Goal: Find specific page/section: Find specific page/section

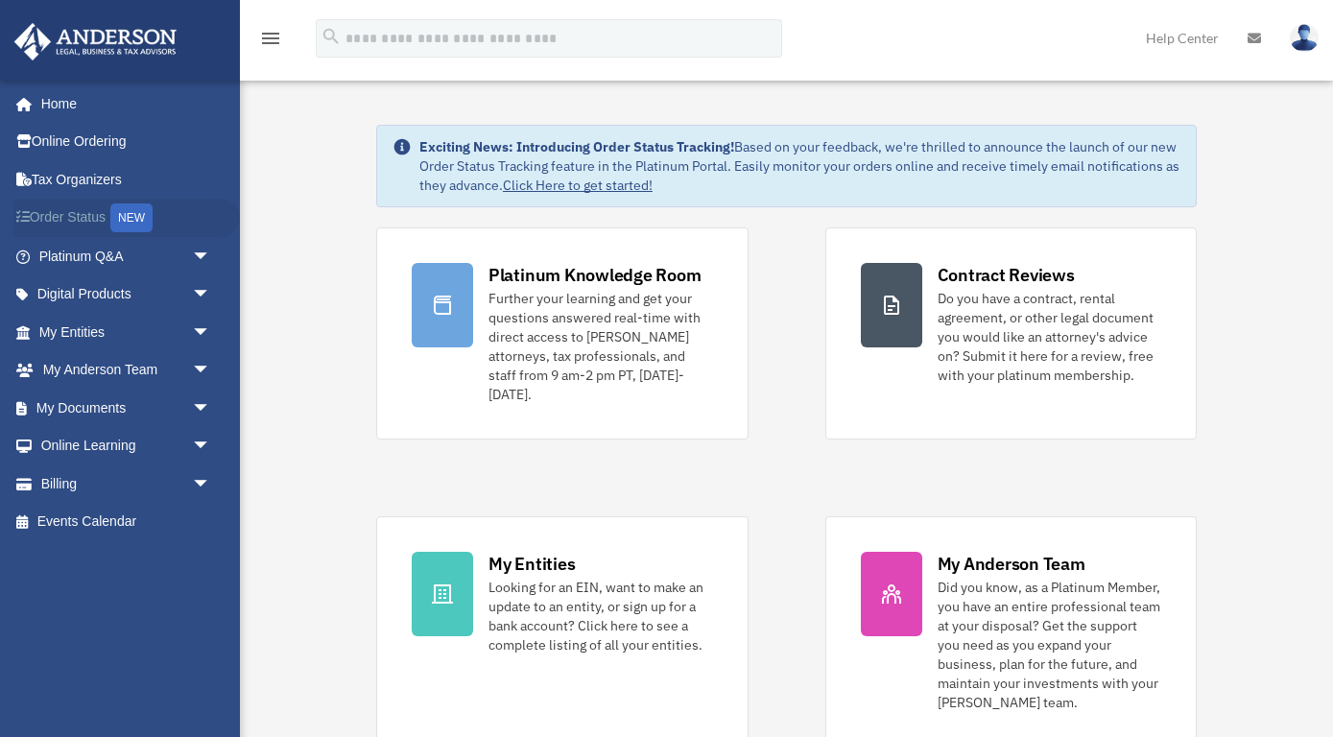
click at [81, 222] on link "Order Status NEW" at bounding box center [126, 218] width 226 height 39
click at [202, 436] on span "arrow_drop_down" at bounding box center [211, 446] width 38 height 39
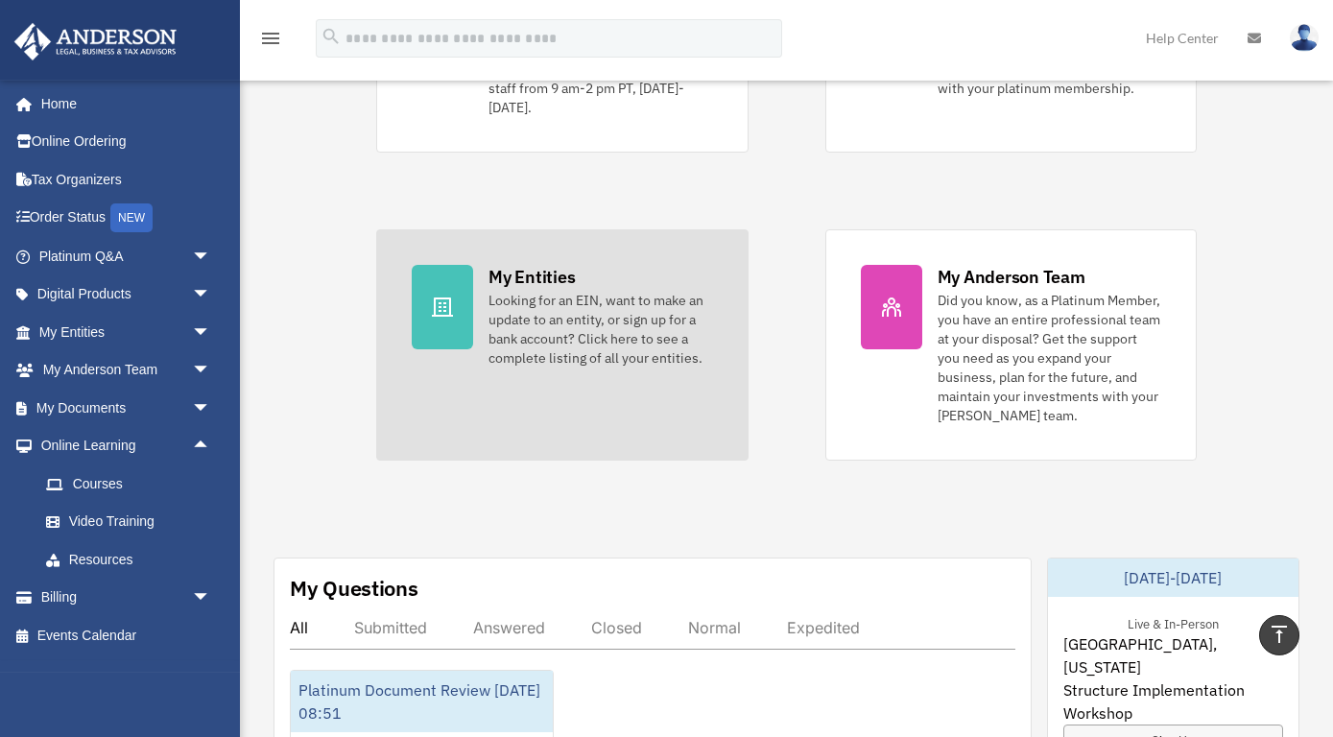
scroll to position [285, 0]
click at [461, 312] on div at bounding box center [442, 309] width 61 height 84
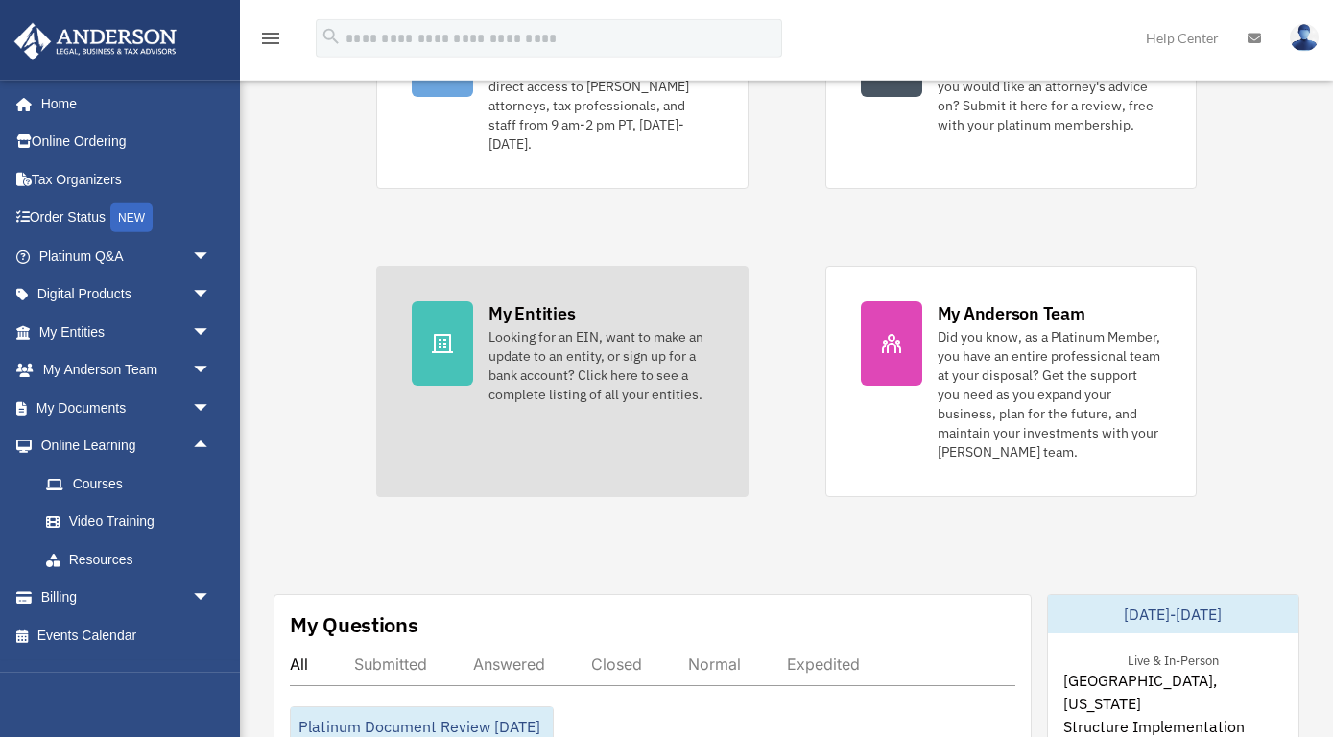
scroll to position [239, 0]
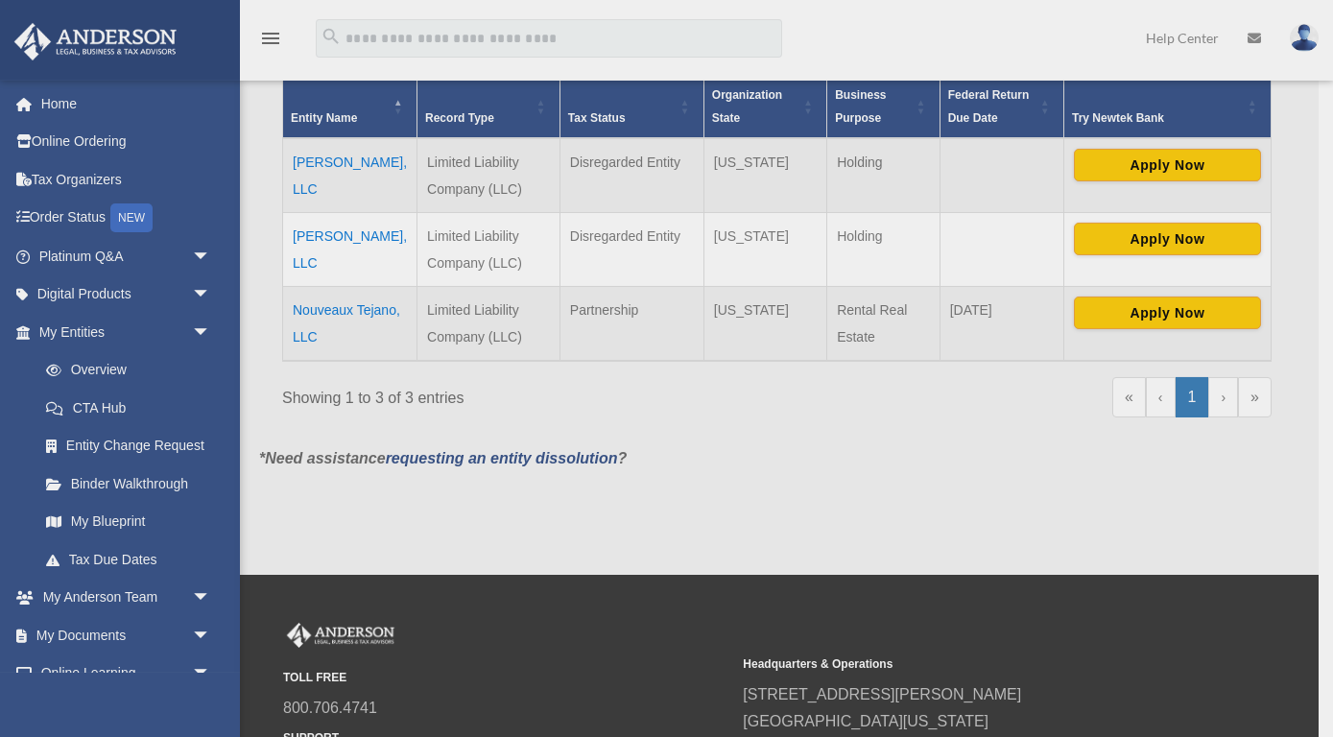
scroll to position [404, 0]
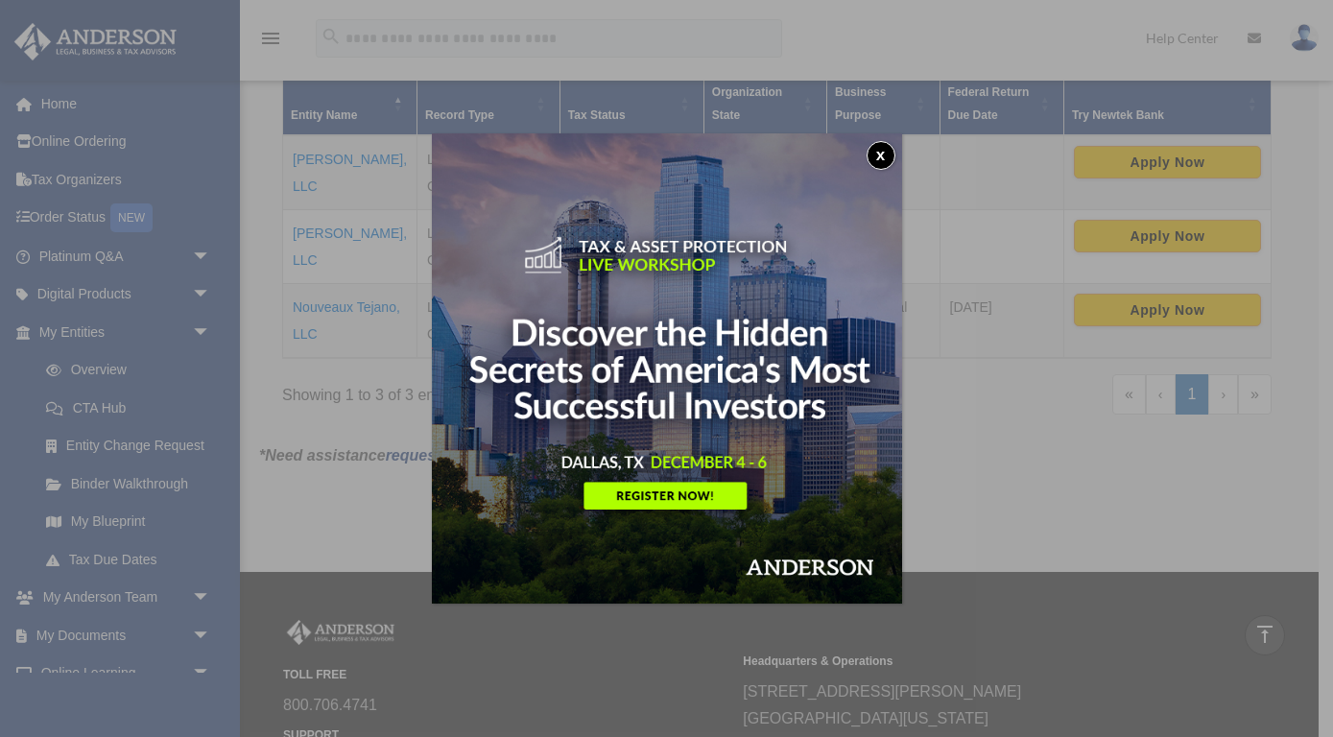
click at [880, 151] on button "x" at bounding box center [880, 155] width 29 height 29
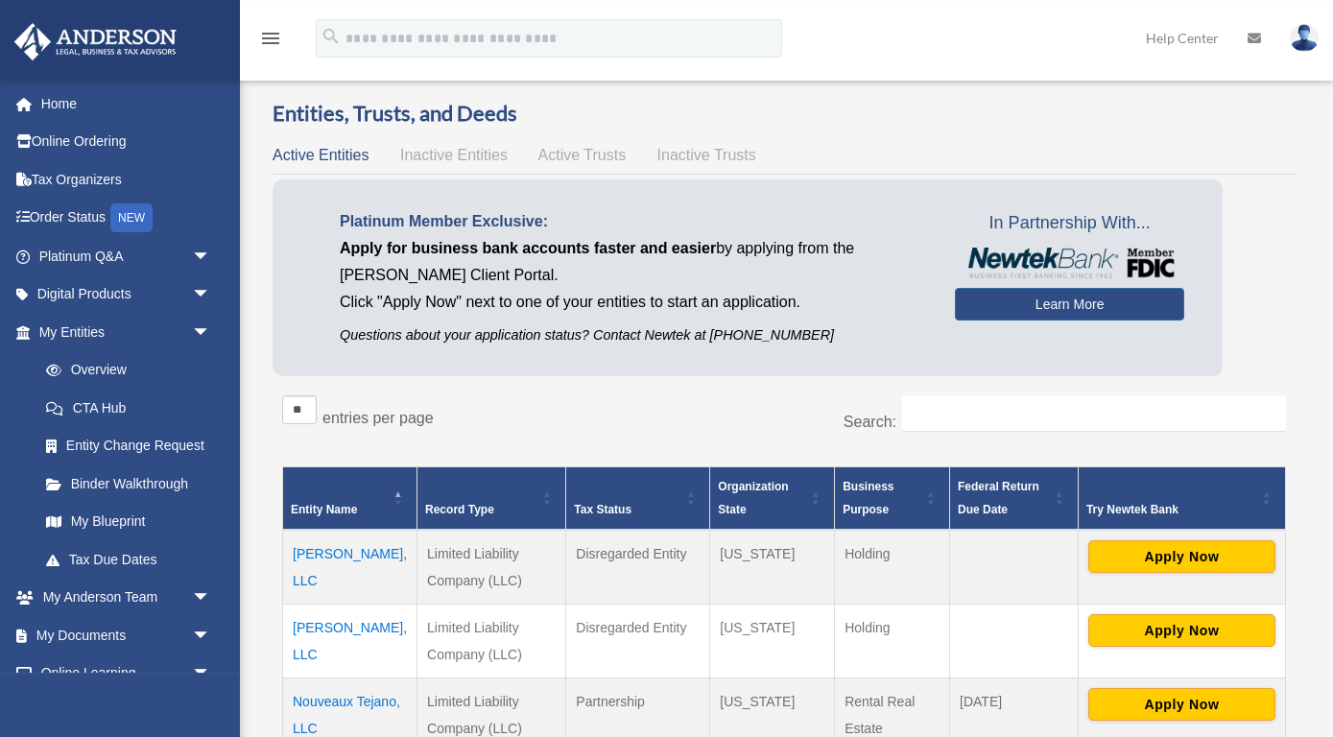
scroll to position [0, 0]
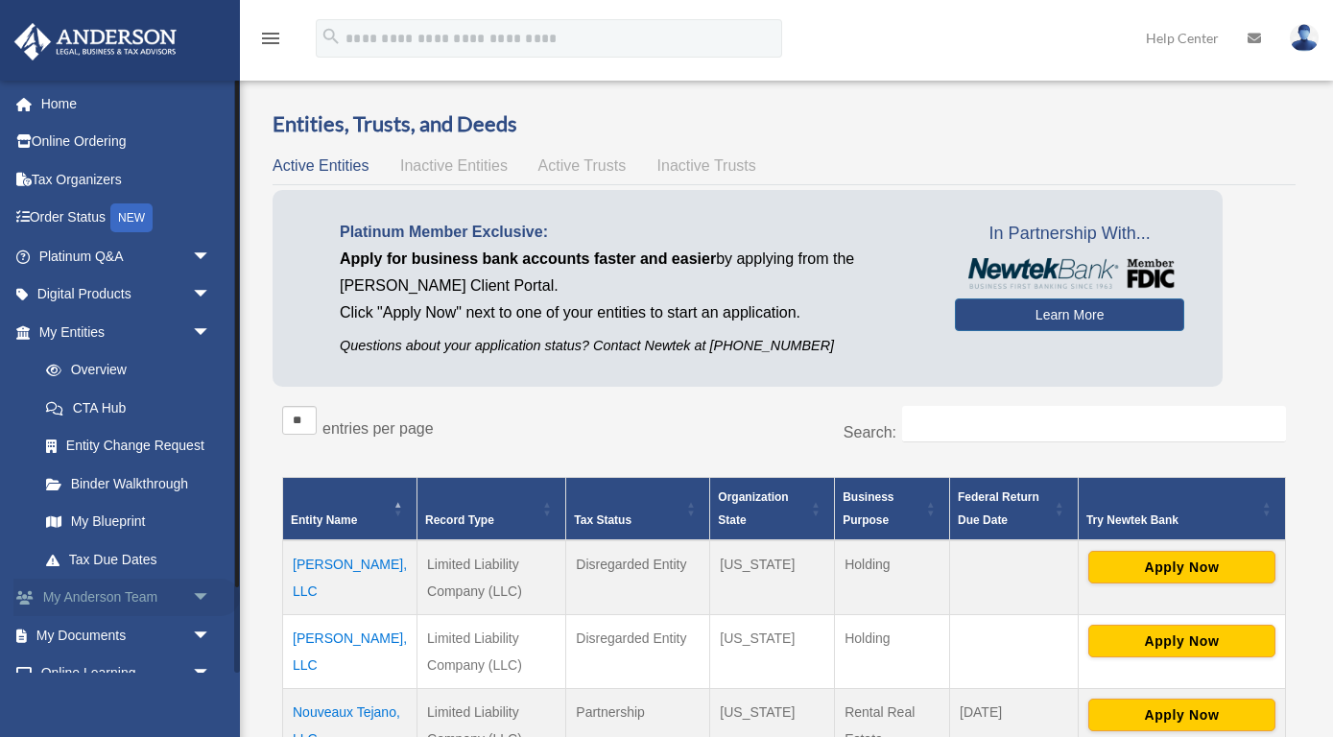
click at [193, 596] on span "arrow_drop_down" at bounding box center [211, 598] width 38 height 39
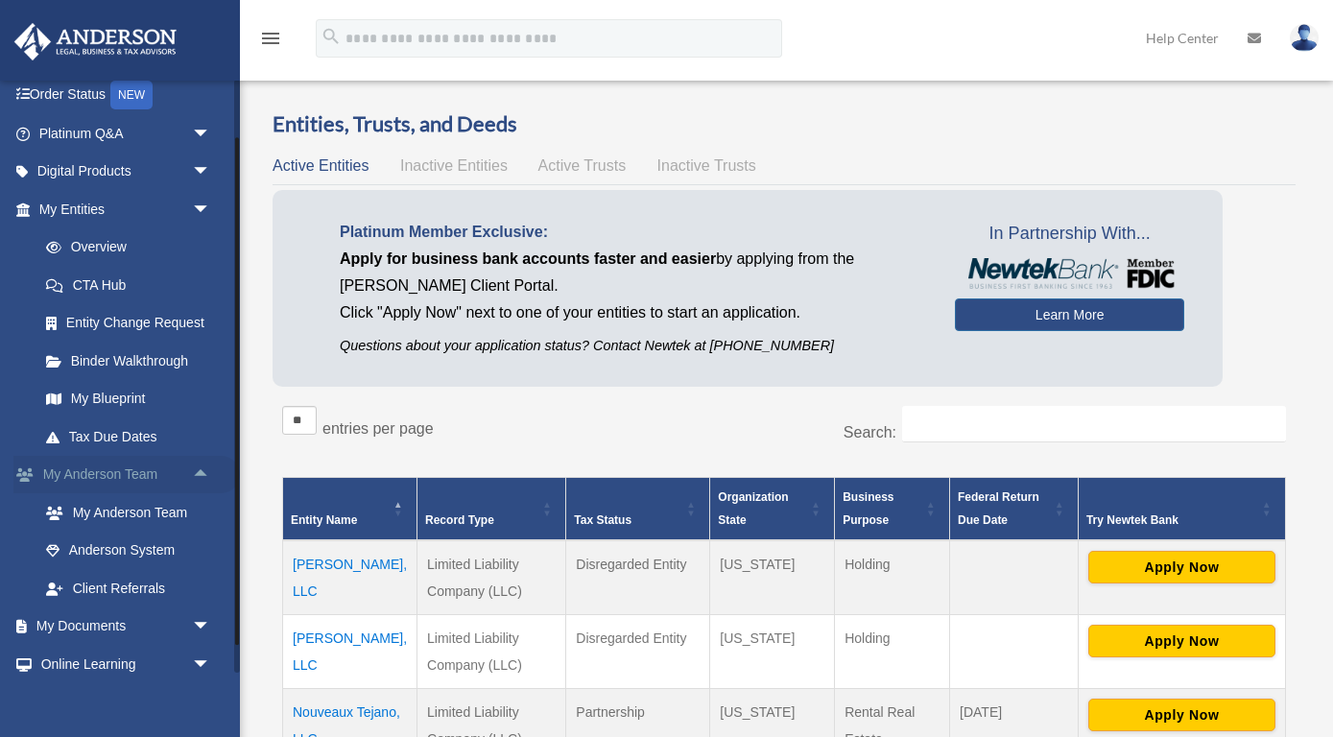
scroll to position [162, 0]
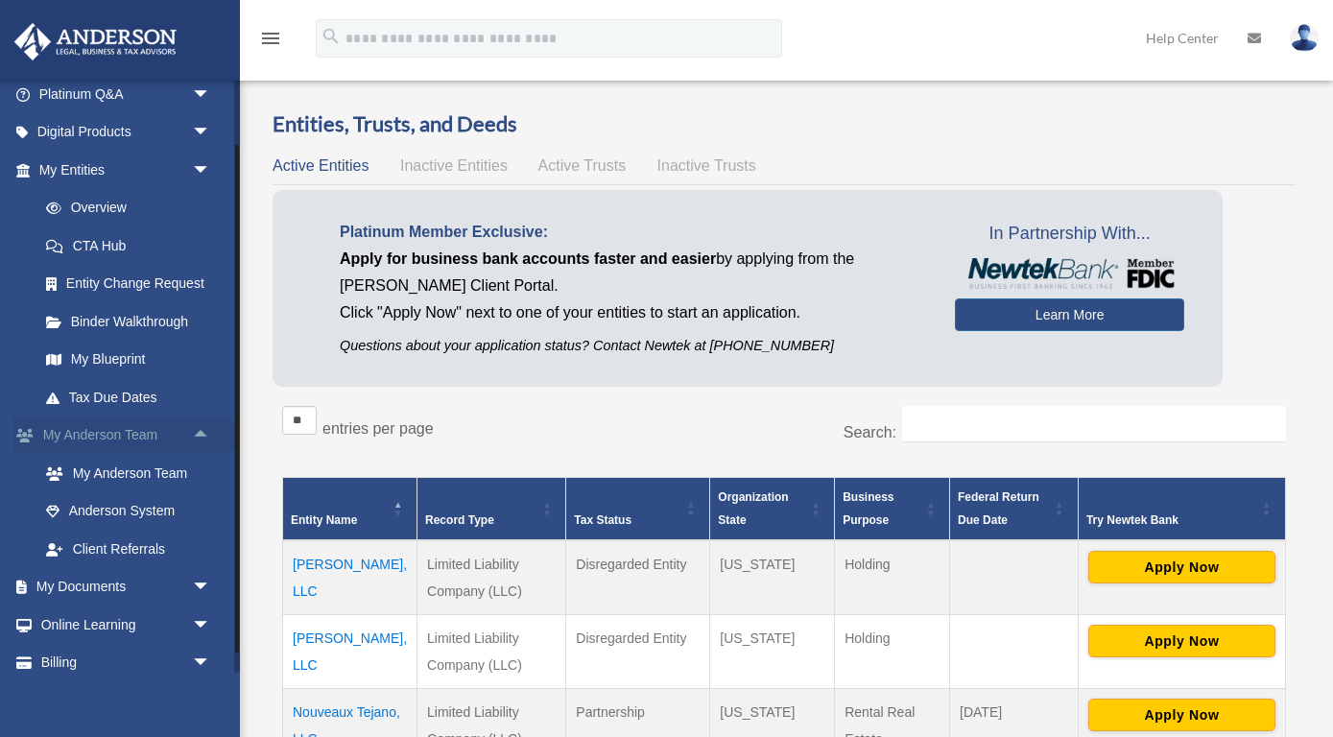
click at [193, 596] on span "arrow_drop_down" at bounding box center [211, 587] width 38 height 39
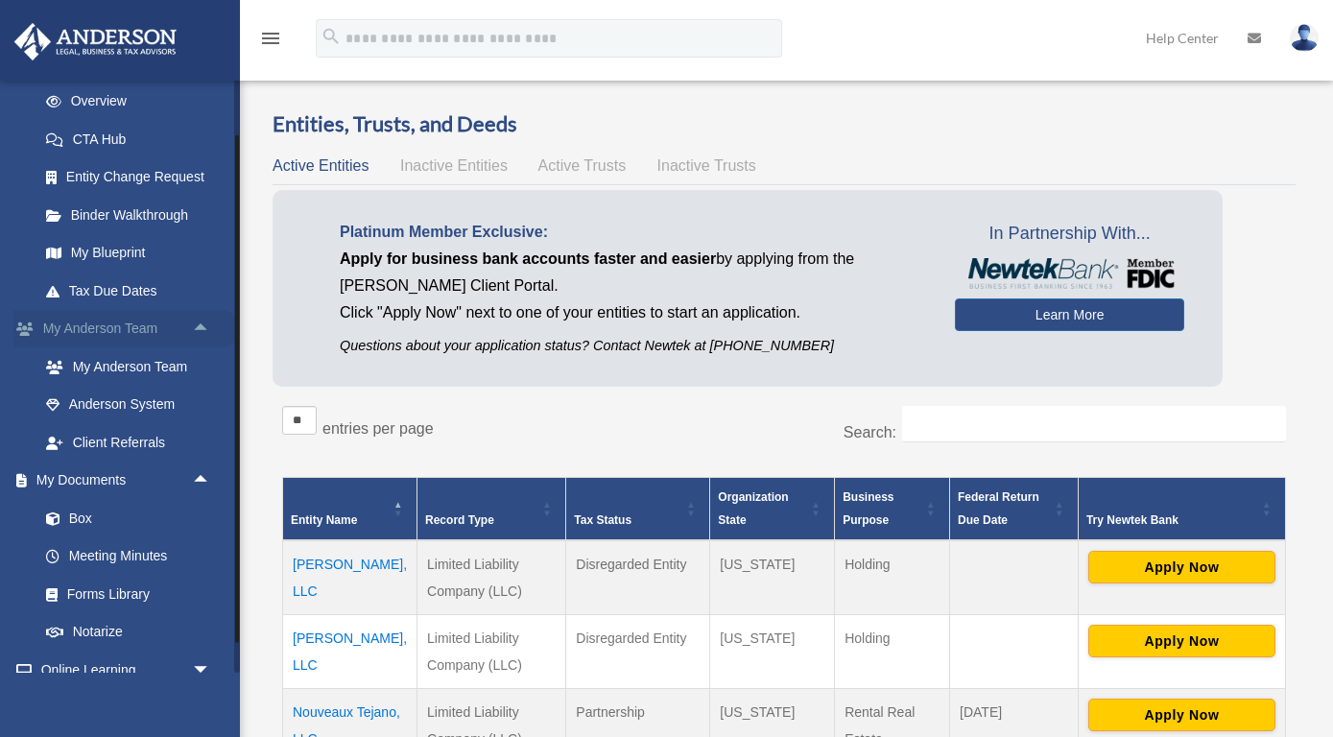
scroll to position [271, 0]
click at [60, 518] on span at bounding box center [63, 516] width 12 height 13
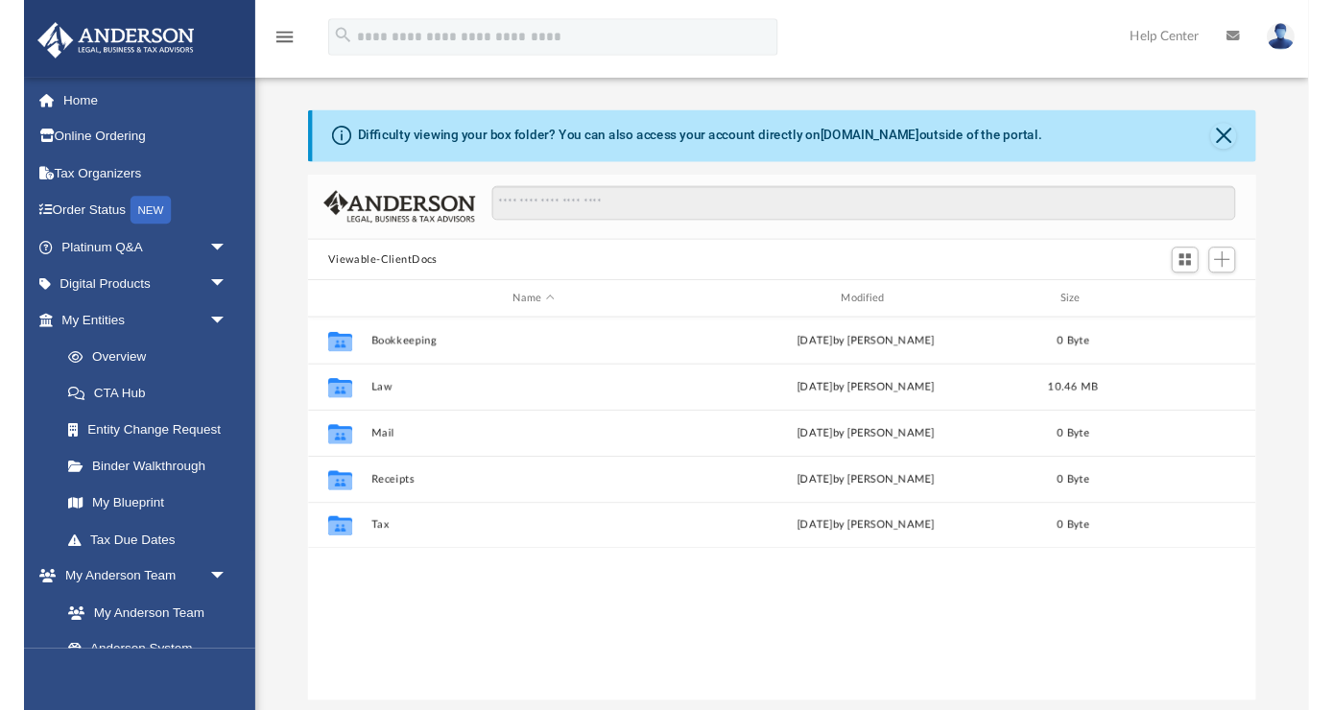
scroll to position [436, 983]
